Goal: Information Seeking & Learning: Check status

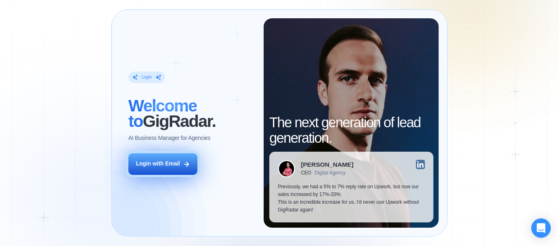
click at [186, 168] on button "Login with Email" at bounding box center [162, 164] width 69 height 22
click at [183, 162] on icon at bounding box center [186, 163] width 7 height 7
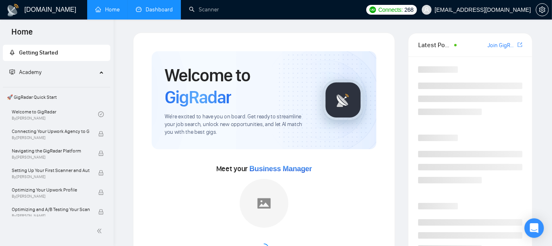
click at [149, 13] on link "Dashboard" at bounding box center [154, 9] width 37 height 7
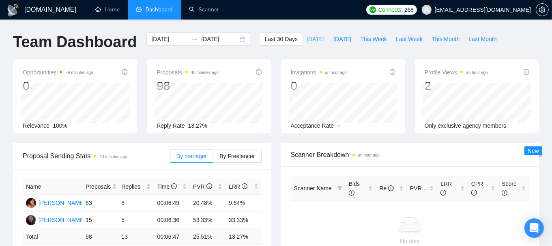
click at [308, 43] on button "Today" at bounding box center [315, 38] width 27 height 13
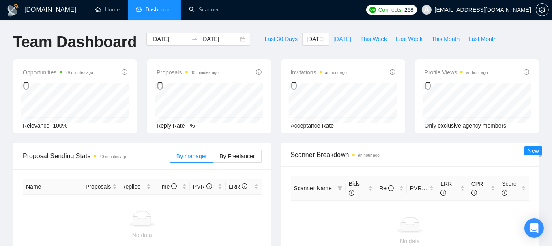
click at [339, 40] on span "Yesterday" at bounding box center [343, 39] width 18 height 9
type input "2025-10-05"
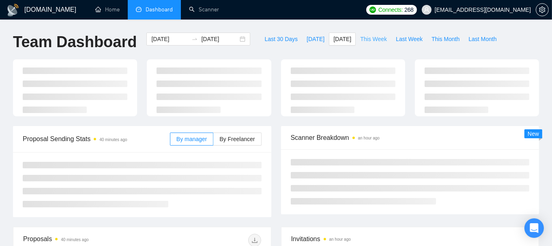
click at [371, 34] on button "This Week" at bounding box center [374, 38] width 36 height 13
type input "2025-10-06"
type input "2025-10-12"
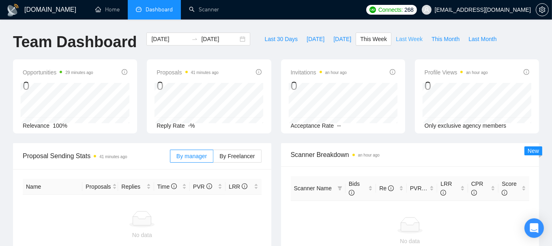
click at [396, 37] on span "Last Week" at bounding box center [409, 39] width 27 height 9
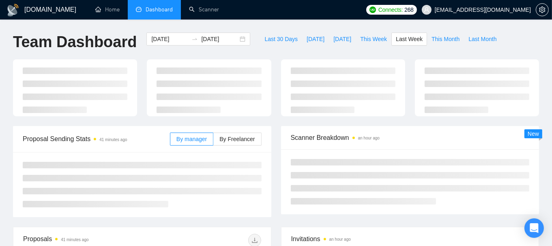
type input "2025-09-29"
type input "2025-10-05"
